Goal: Information Seeking & Learning: Learn about a topic

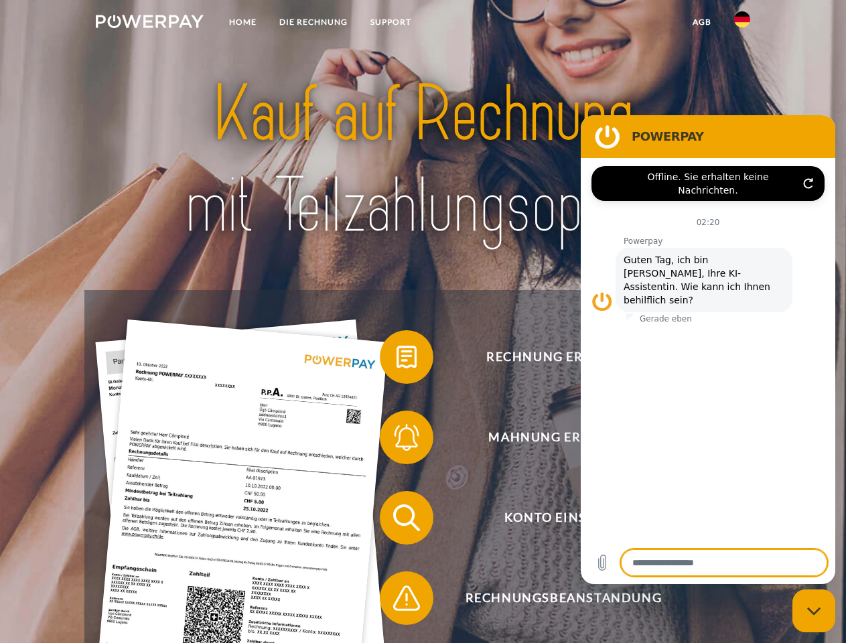
click at [149, 23] on img at bounding box center [150, 21] width 108 height 13
click at [742, 23] on img at bounding box center [742, 19] width 16 height 16
click at [702, 22] on link "agb" at bounding box center [703, 22] width 42 height 24
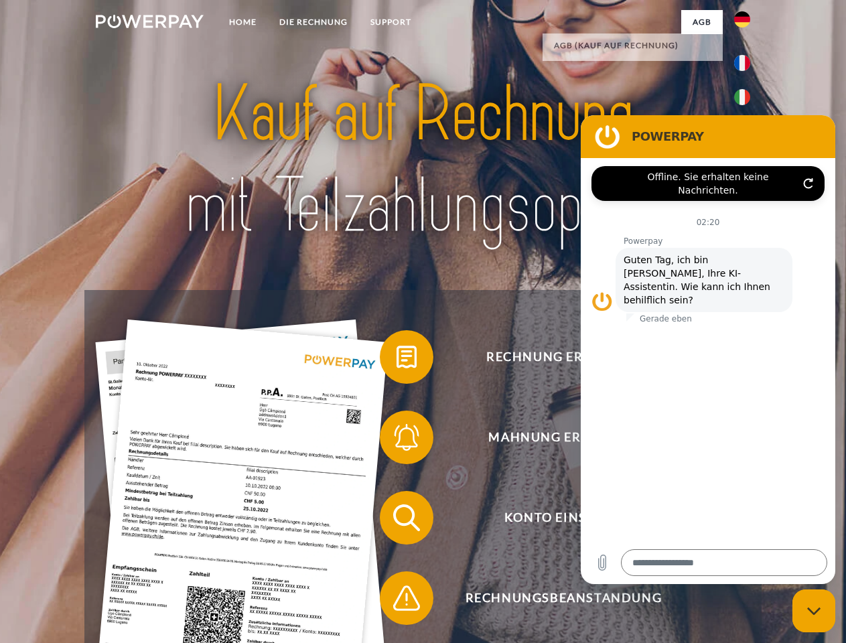
click at [397, 360] on span at bounding box center [386, 357] width 67 height 67
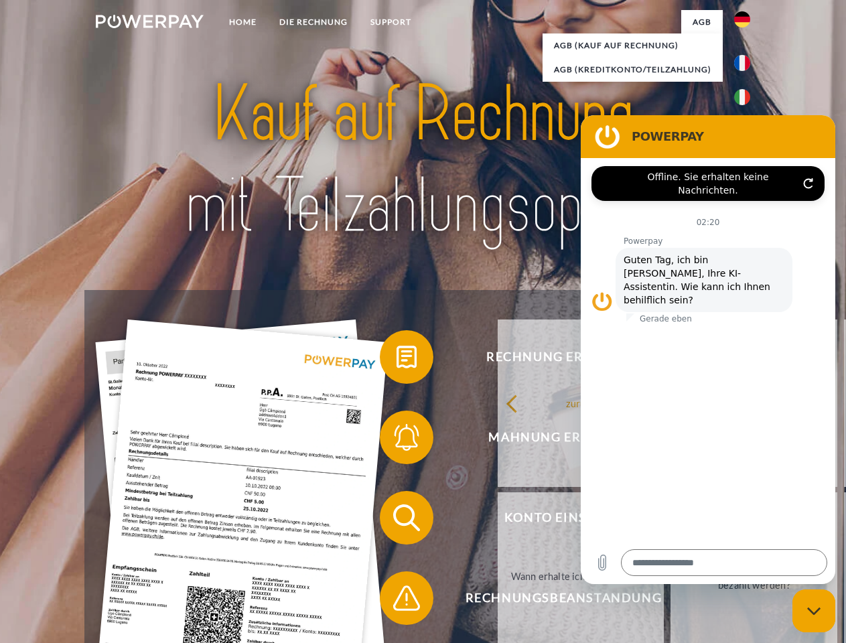
click at [397, 440] on div "Rechnung erhalten? Mahnung erhalten? Konto einsehen" at bounding box center [422, 558] width 677 height 536
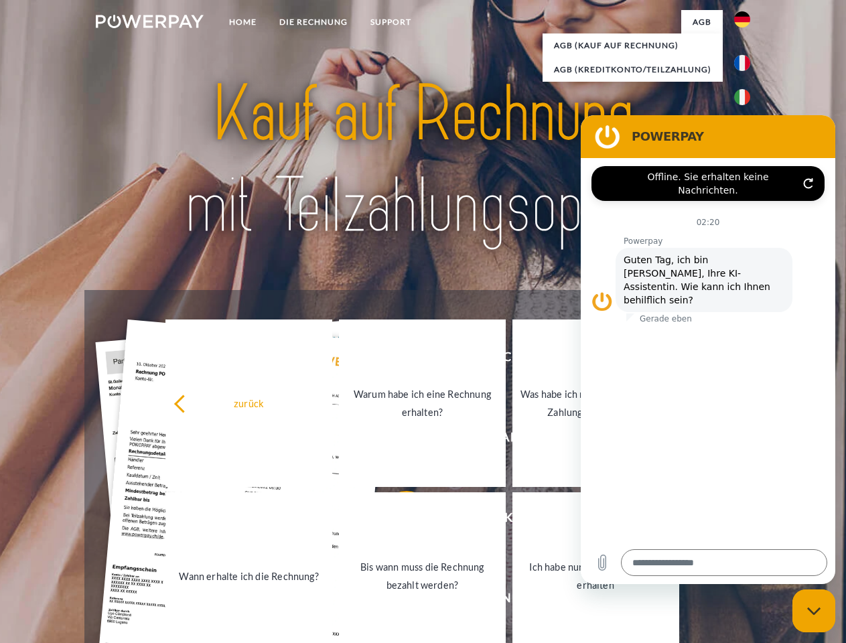
click at [397, 521] on link "Bis wann muss die Rechnung bezahlt werden?" at bounding box center [422, 577] width 167 height 168
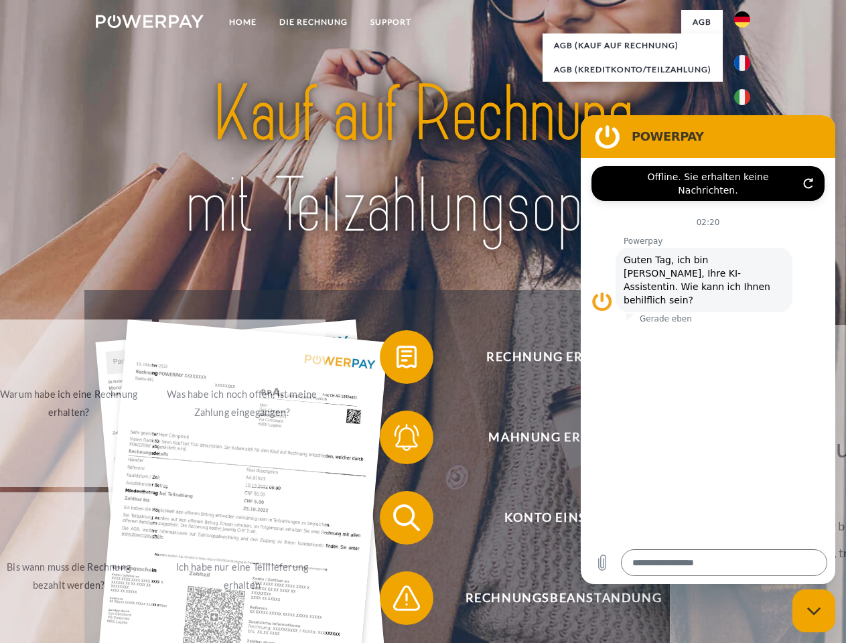
click at [397, 601] on span at bounding box center [386, 598] width 67 height 67
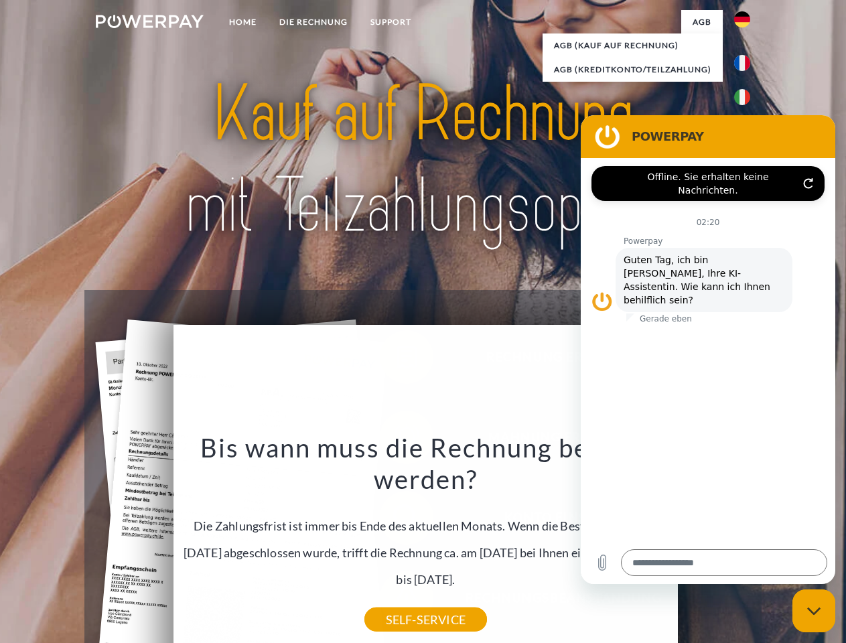
click at [814, 611] on icon "Messaging-Fenster schließen" at bounding box center [814, 611] width 14 height 9
type textarea "*"
